Goal: Task Accomplishment & Management: Use online tool/utility

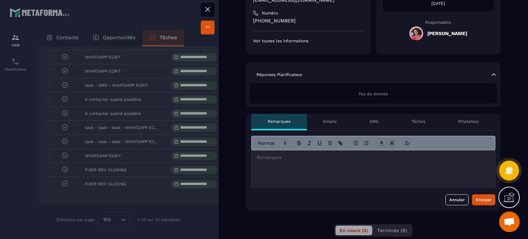
scroll to position [69, 0]
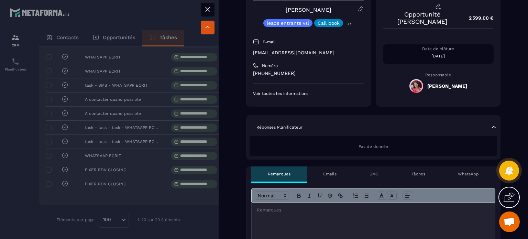
click at [299, 226] on div at bounding box center [374, 221] width 244 height 37
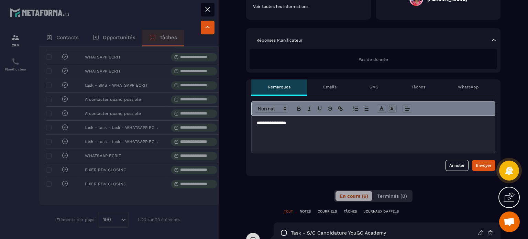
scroll to position [206, 0]
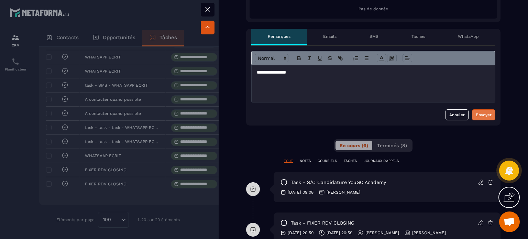
click at [476, 117] on div "Envoyer" at bounding box center [484, 114] width 16 height 7
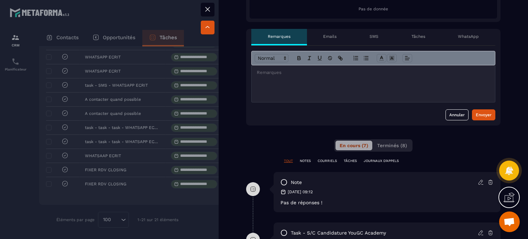
click at [211, 9] on icon at bounding box center [208, 9] width 8 height 8
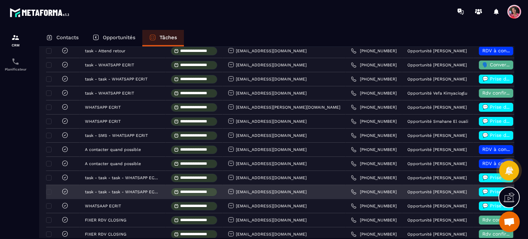
scroll to position [235, 0]
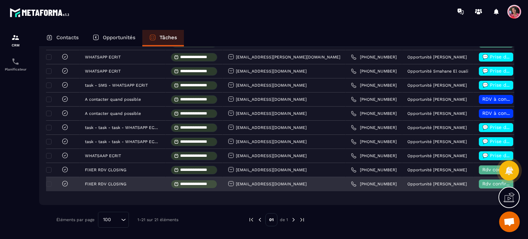
click at [67, 182] on icon at bounding box center [65, 183] width 5 height 5
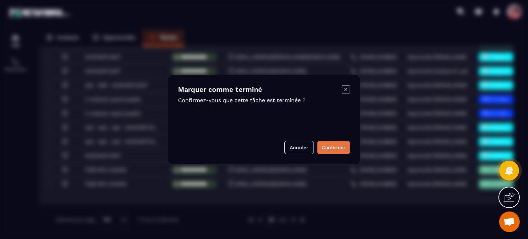
click at [327, 149] on button "Confirmer" at bounding box center [333, 147] width 33 height 13
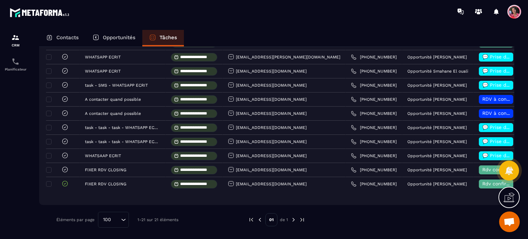
drag, startPoint x: 123, startPoint y: 36, endPoint x: 128, endPoint y: 36, distance: 4.5
click at [123, 36] on p "Opportunités" at bounding box center [119, 37] width 33 height 6
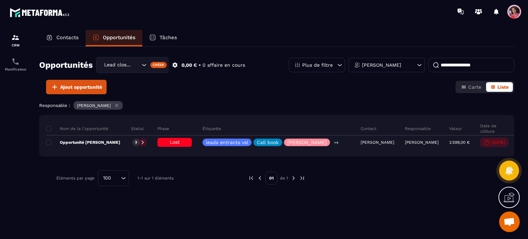
click at [454, 63] on input at bounding box center [472, 65] width 86 height 14
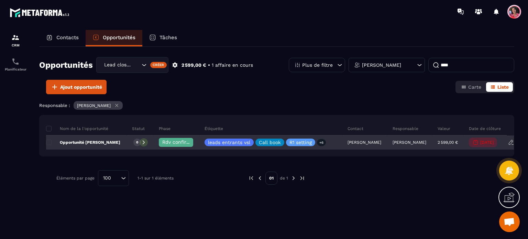
type input "****"
click at [169, 140] on span "Rdv confirmé ✅" at bounding box center [181, 142] width 39 height 6
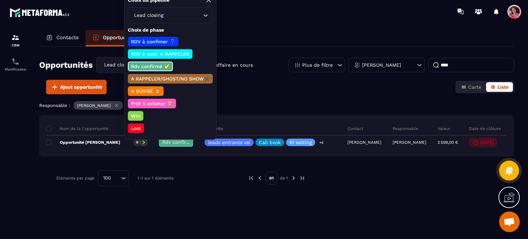
click at [140, 128] on p "Lost" at bounding box center [136, 128] width 12 height 7
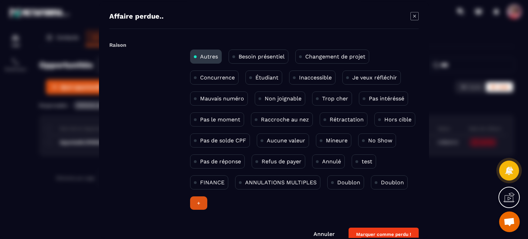
drag, startPoint x: 234, startPoint y: 162, endPoint x: 298, endPoint y: 170, distance: 64.8
click at [236, 162] on p "Pas de réponse" at bounding box center [220, 161] width 41 height 7
click at [390, 235] on button "Marquer comme perdu !" at bounding box center [384, 234] width 70 height 13
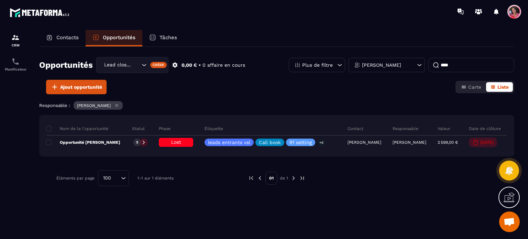
click at [161, 37] on p "Tâches" at bounding box center [169, 37] width 18 height 6
